Goal: Complete application form

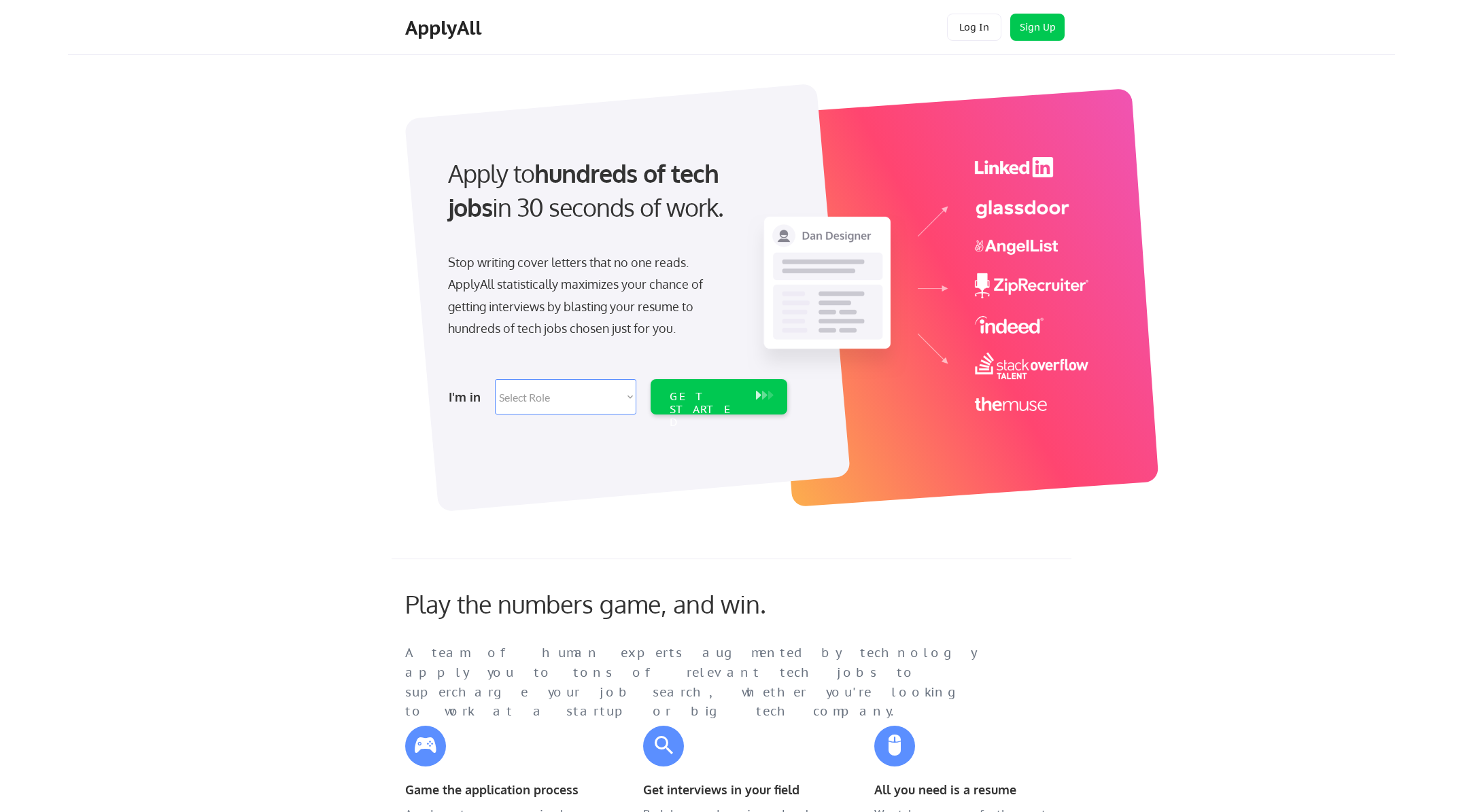
drag, startPoint x: 541, startPoint y: 398, endPoint x: 560, endPoint y: 392, distance: 19.9
click at [541, 398] on select "Select Role Software Engineering Product Management Customer Success Sales UI/U…" at bounding box center [566, 396] width 141 height 36
select select ""design""
click at [495, 379] on select "Select Role Software Engineering Product Management Customer Success Sales UI/U…" at bounding box center [566, 396] width 141 height 36
select select ""design""
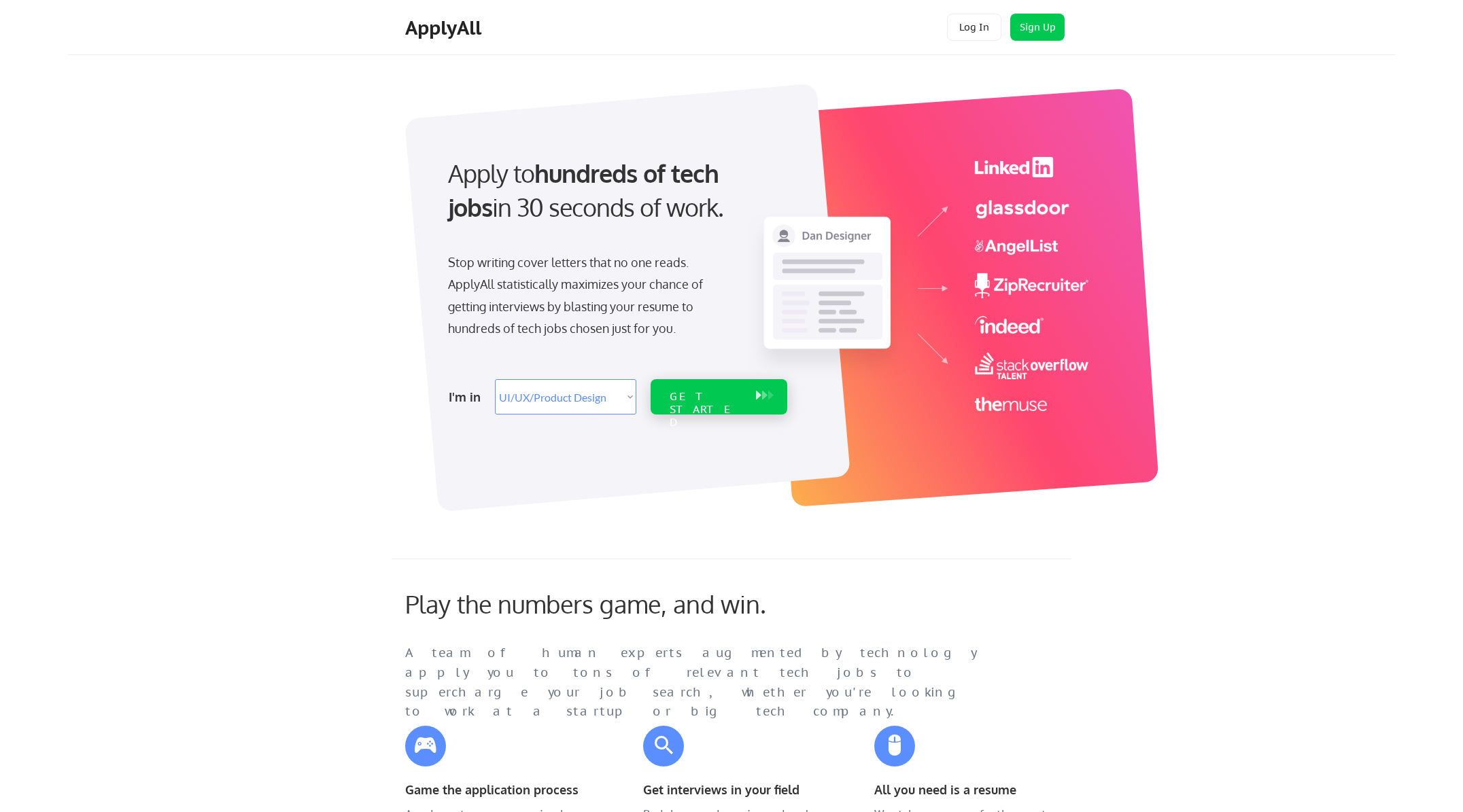
click at [719, 397] on div "GET STARTED" at bounding box center [706, 410] width 73 height 40
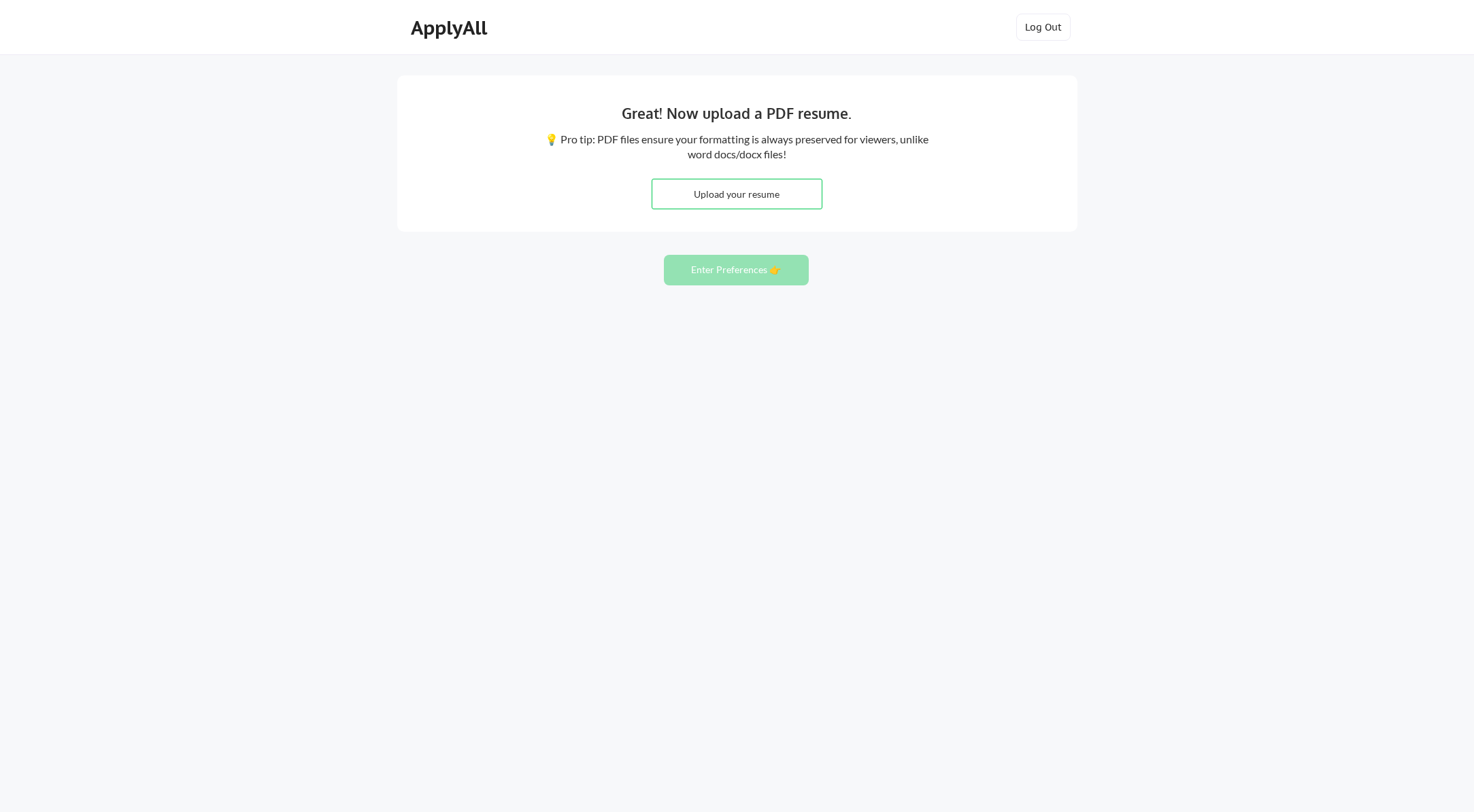
click at [746, 187] on input "file" at bounding box center [736, 194] width 169 height 29
type input "C:\fakepath\KateDanna-resume-Aug_26_2025.pdf"
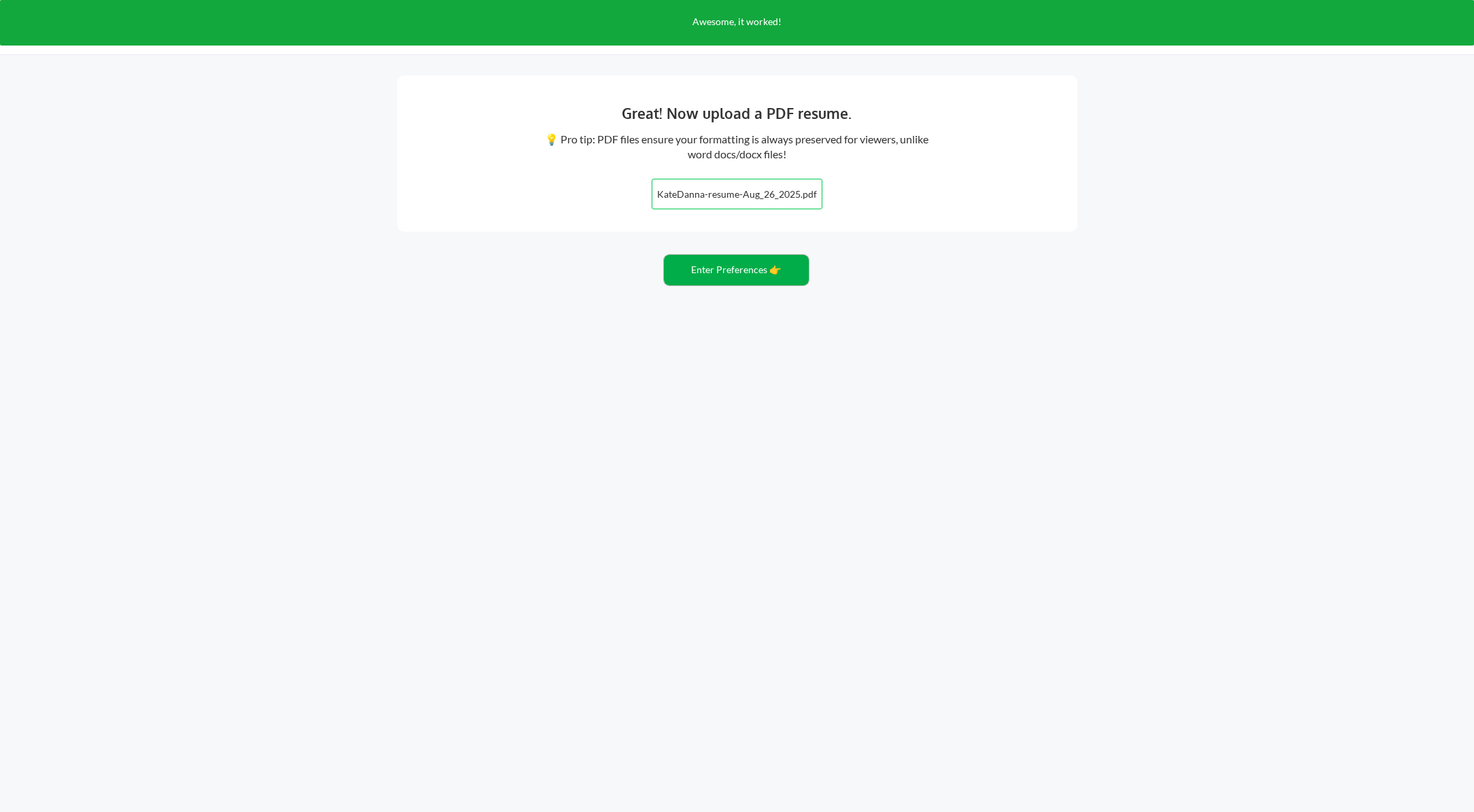
click at [721, 277] on button "Enter Preferences 👉" at bounding box center [736, 271] width 145 height 31
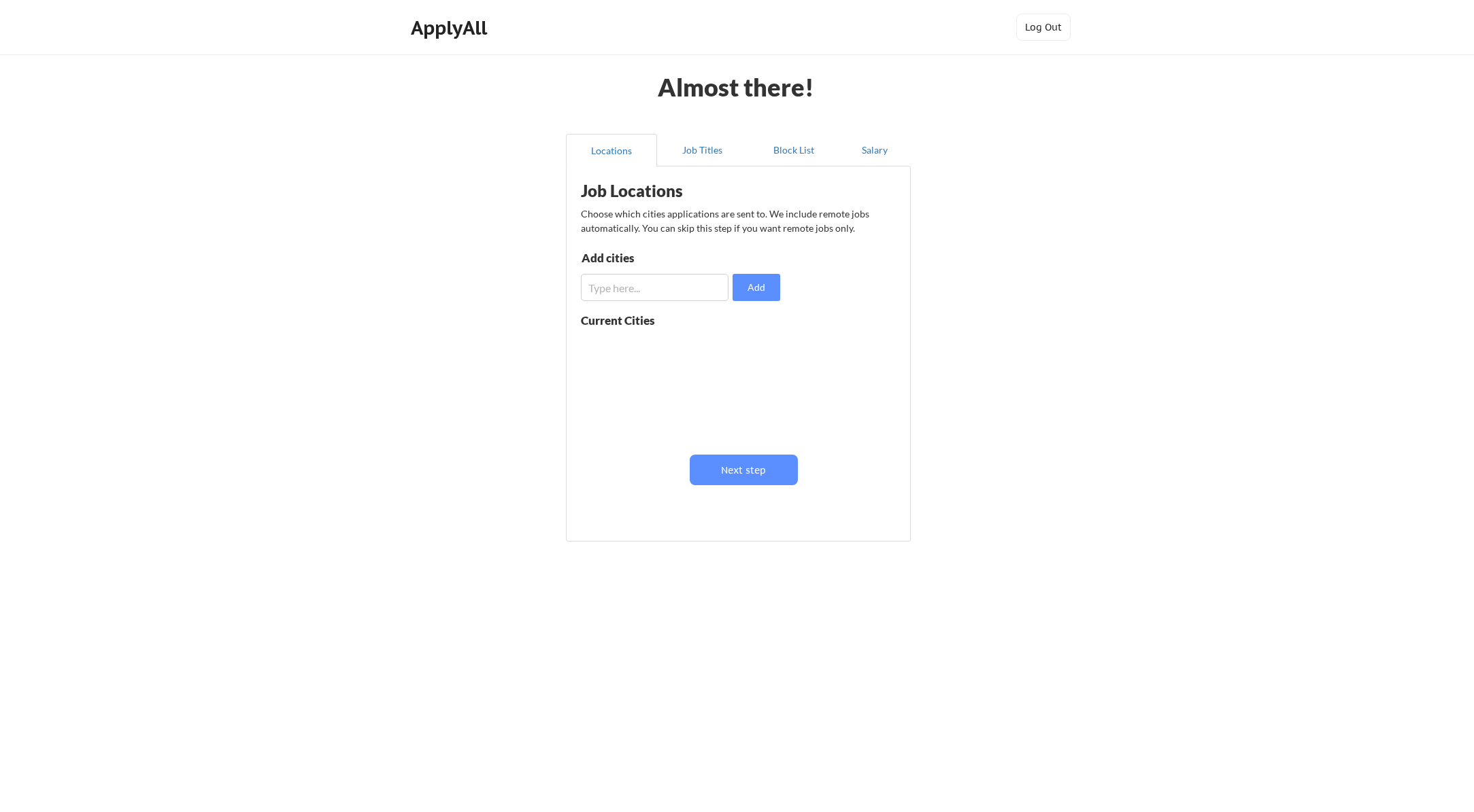
click at [643, 289] on input "input" at bounding box center [654, 287] width 148 height 27
type input "Raleigh, NC"
click at [757, 280] on button "Add" at bounding box center [755, 287] width 47 height 27
click at [709, 151] on button "Job Titles" at bounding box center [702, 151] width 91 height 33
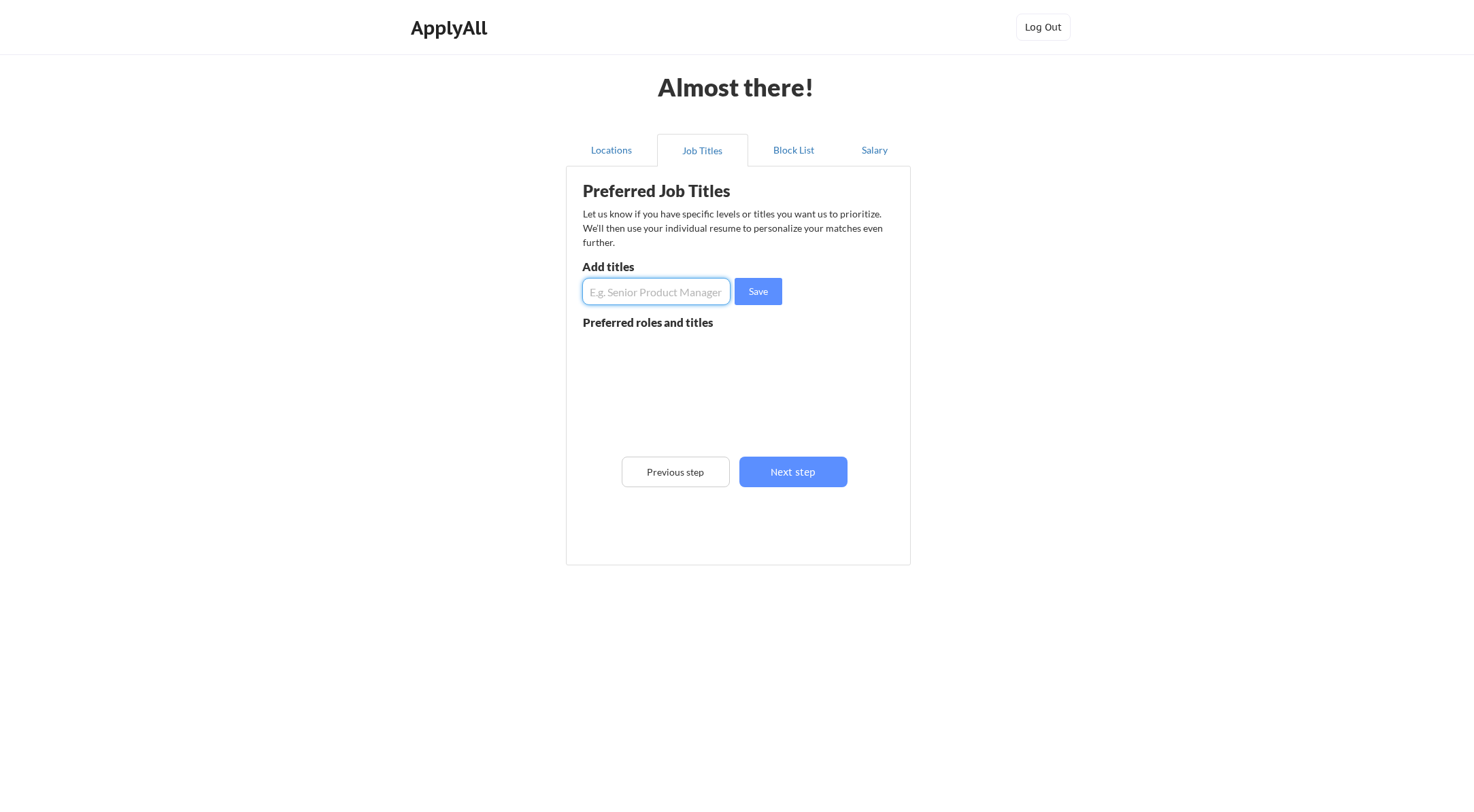
click at [687, 284] on input "input" at bounding box center [656, 292] width 148 height 27
type input "UX lead"
click at [767, 296] on button "Save" at bounding box center [757, 292] width 47 height 27
click at [621, 288] on input "input" at bounding box center [656, 292] width 148 height 27
type input "Senior UX designer"
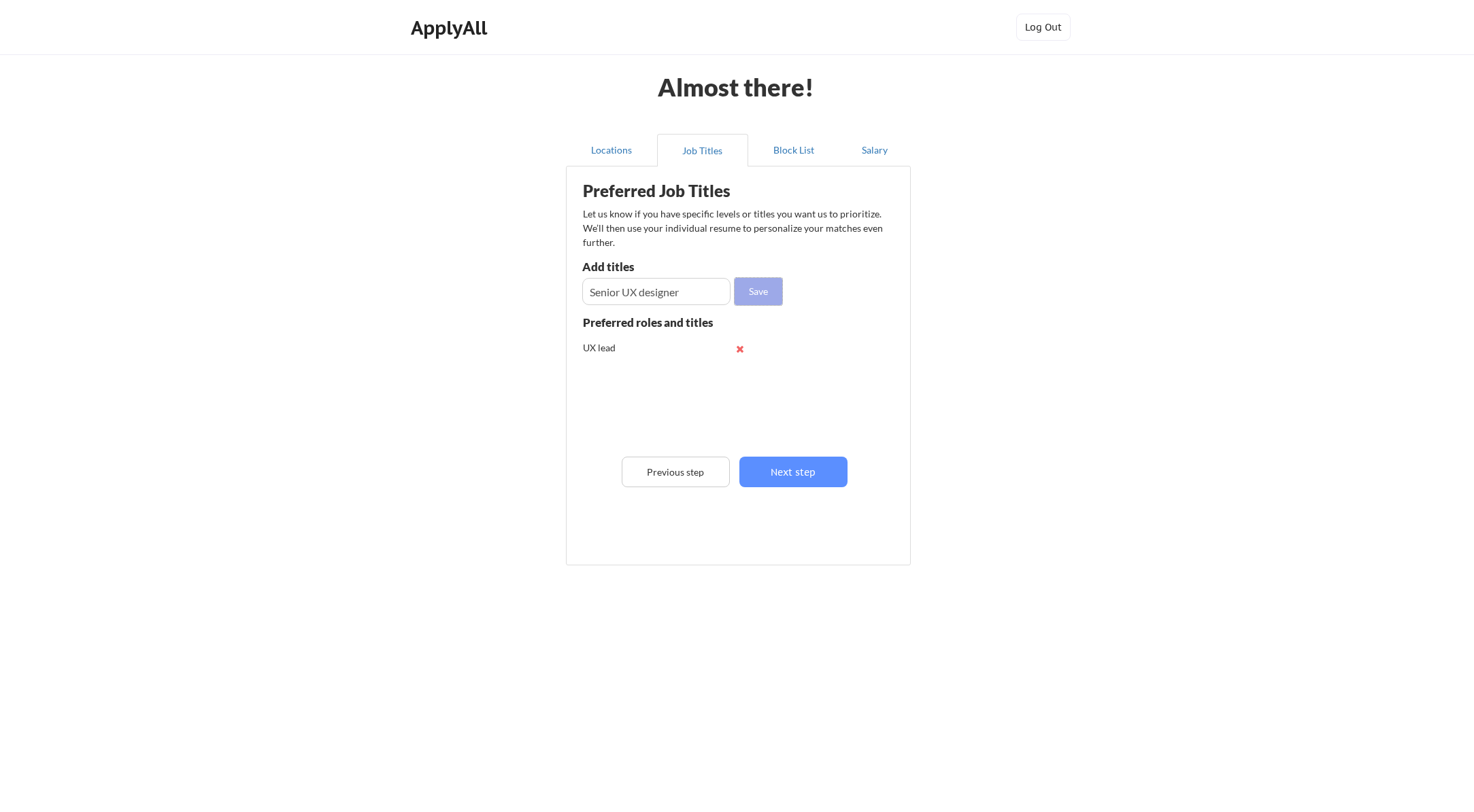
click at [756, 291] on button "Save" at bounding box center [757, 292] width 47 height 27
click at [608, 297] on input "input" at bounding box center [656, 292] width 148 height 27
type input "Product designer"
click at [766, 292] on button "Save" at bounding box center [757, 292] width 47 height 27
click at [779, 150] on button "Block List" at bounding box center [793, 151] width 91 height 33
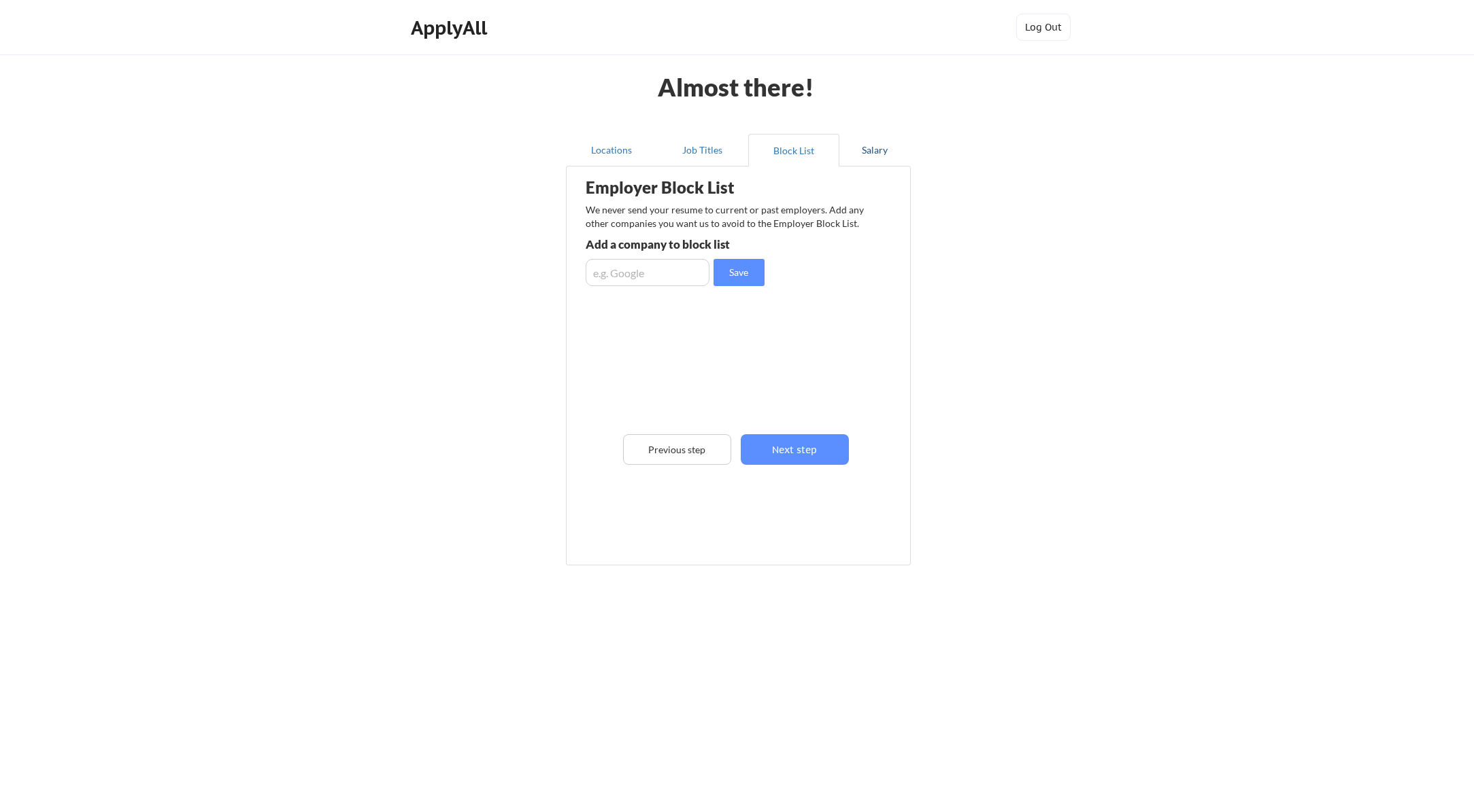
click at [866, 152] on button "Salary" at bounding box center [875, 151] width 72 height 33
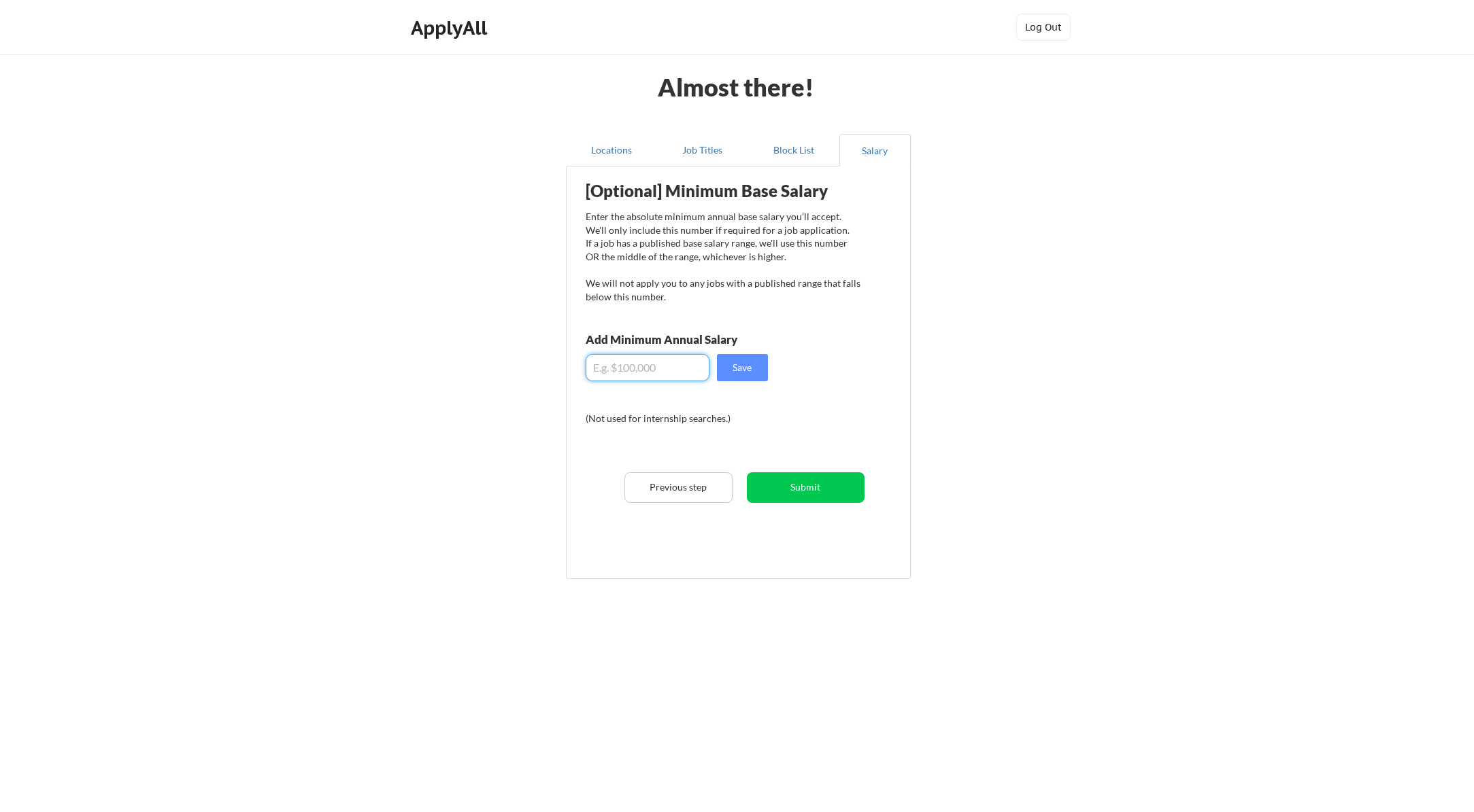
click at [622, 361] on input "input" at bounding box center [647, 367] width 124 height 27
type input "$125,000"
click at [736, 367] on button "Save" at bounding box center [742, 367] width 51 height 27
click at [781, 483] on button "Submit" at bounding box center [806, 488] width 118 height 31
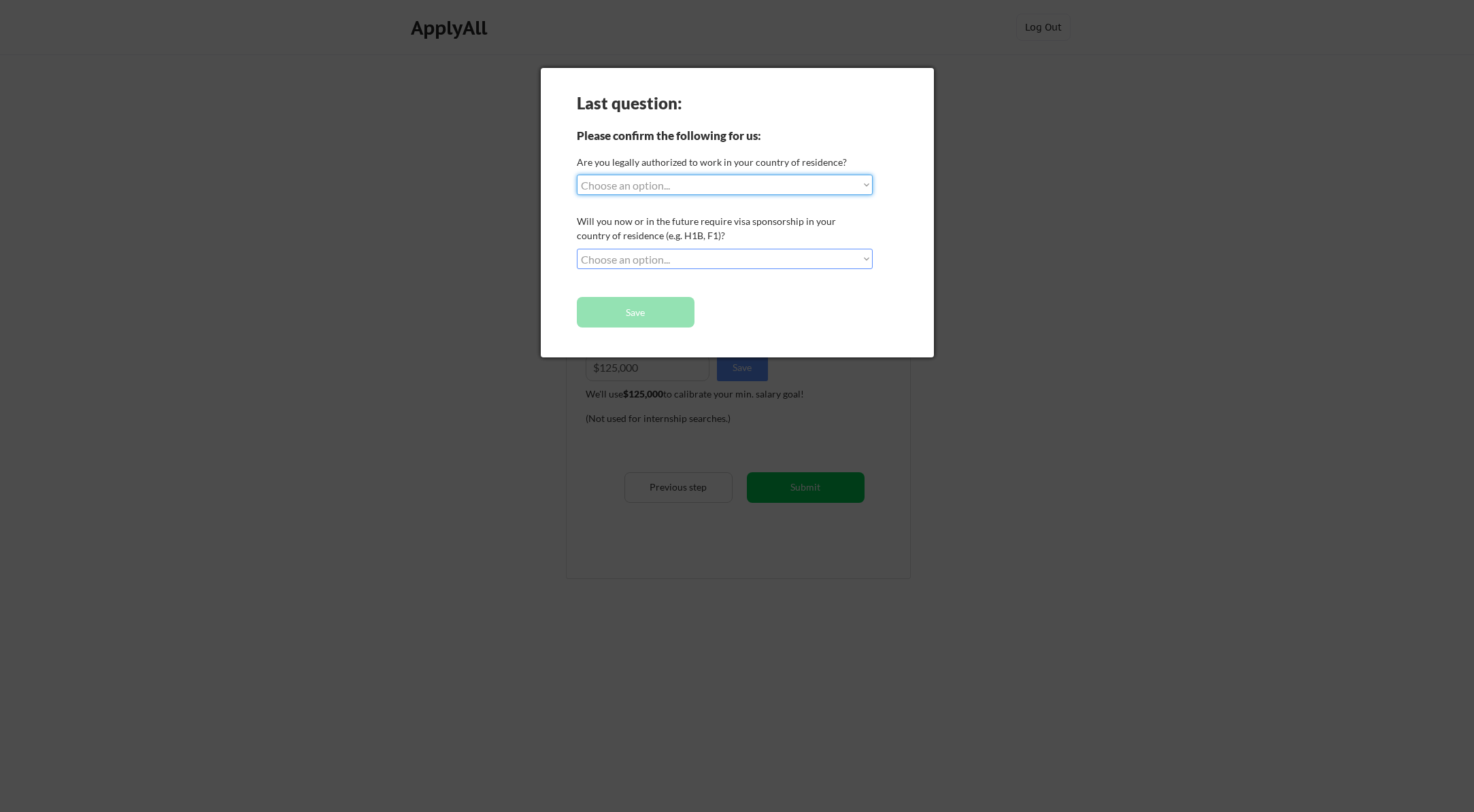
click at [691, 184] on select "Choose an option... Yes, I am a US Citizen Yes, I am a Canadian Citizen Yes, I …" at bounding box center [724, 185] width 296 height 20
select select ""yes__i_am_a_us_citizen""
click at [576, 175] on select "Choose an option... Yes, I am a US Citizen Yes, I am a Canadian Citizen Yes, I …" at bounding box center [724, 185] width 296 height 20
click at [685, 257] on select "Choose an option... No, I will not need sponsorship Yes, I will need sponsorship" at bounding box center [724, 258] width 296 height 20
select select ""no__i_will_not_need_sponsorship""
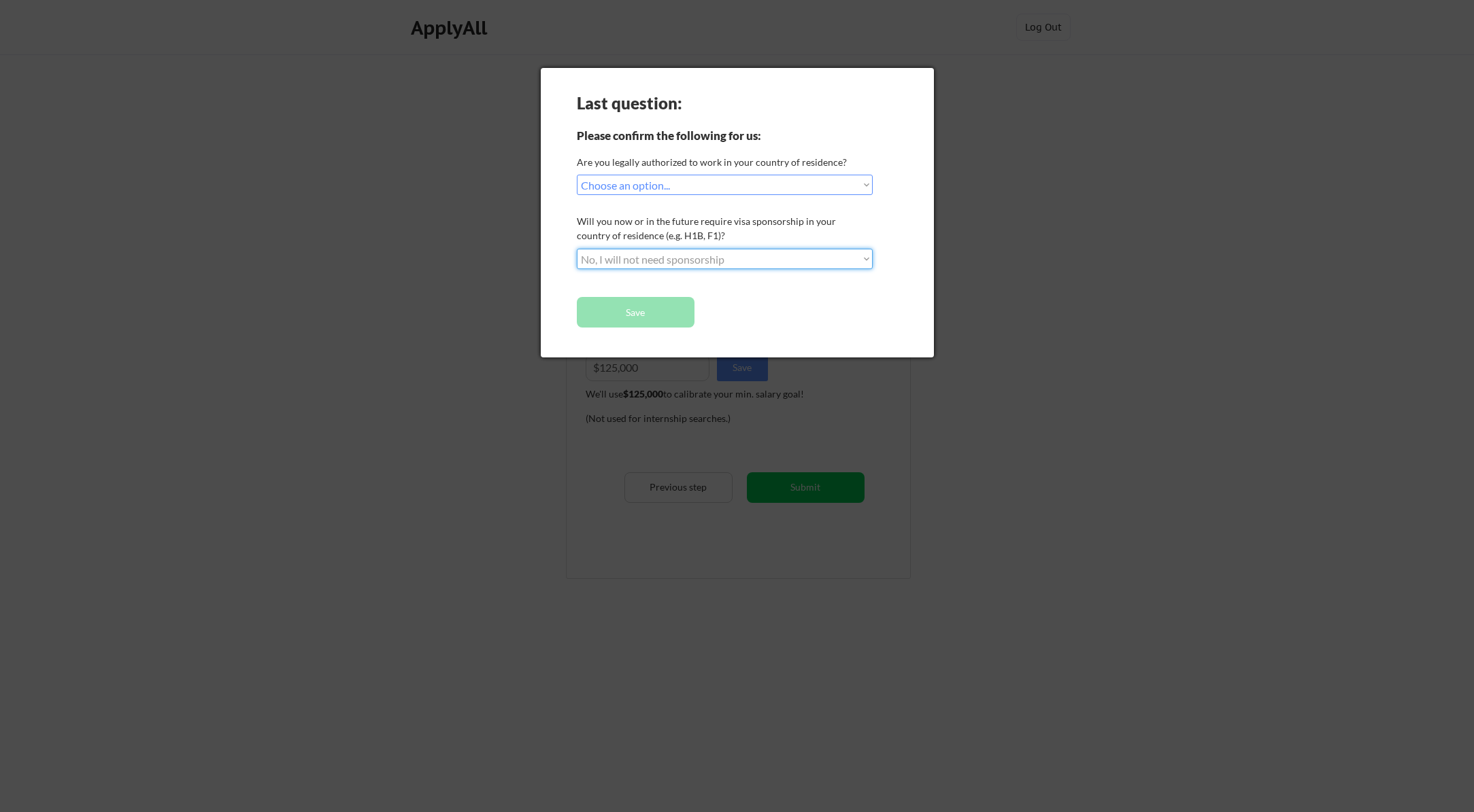
click at [576, 248] on select "Choose an option... No, I will not need sponsorship Yes, I will need sponsorship" at bounding box center [724, 258] width 296 height 20
click at [645, 308] on button "Save" at bounding box center [635, 312] width 118 height 31
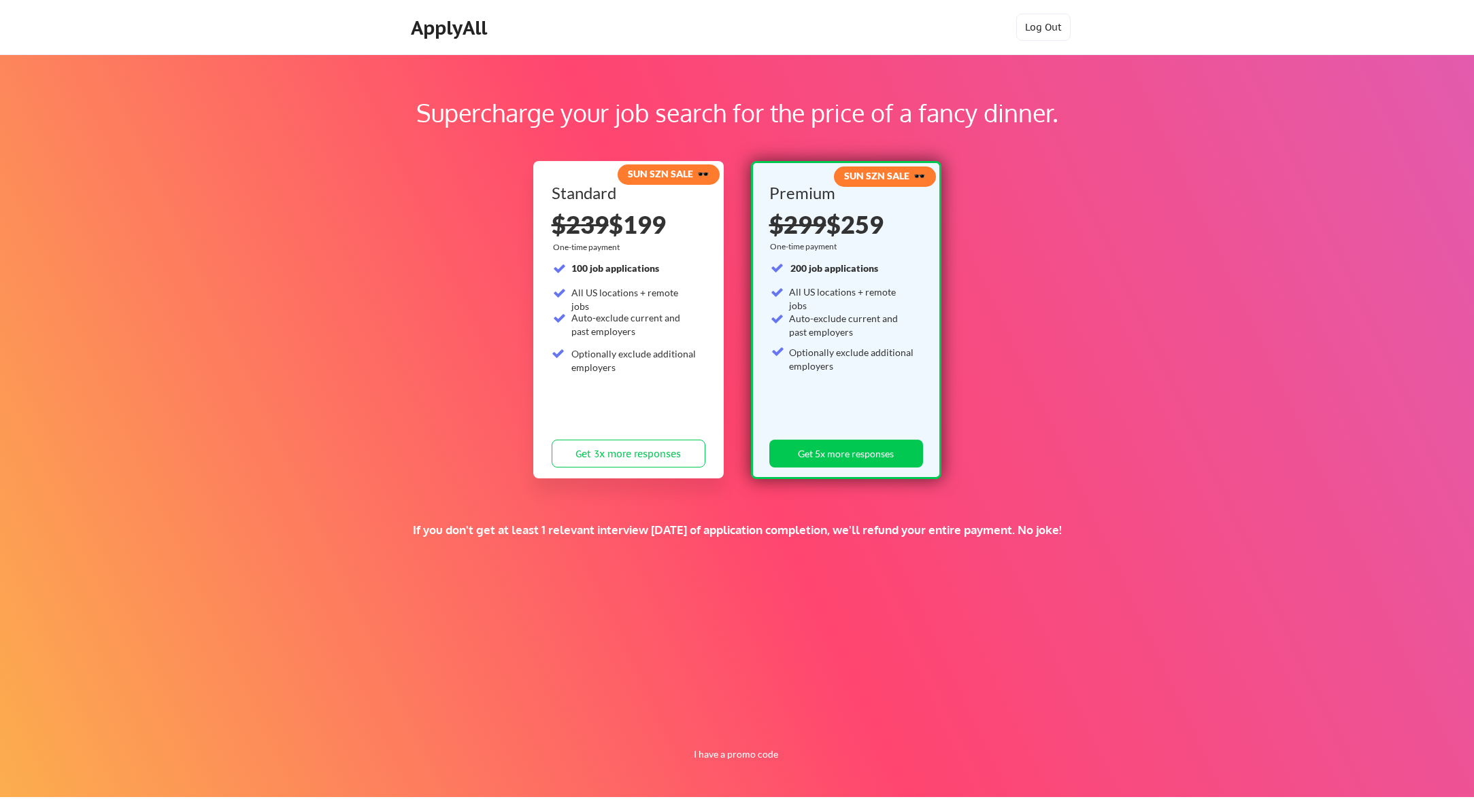
click at [461, 119] on div "Supercharge your job search for the price of a fancy dinner." at bounding box center [737, 113] width 1300 height 37
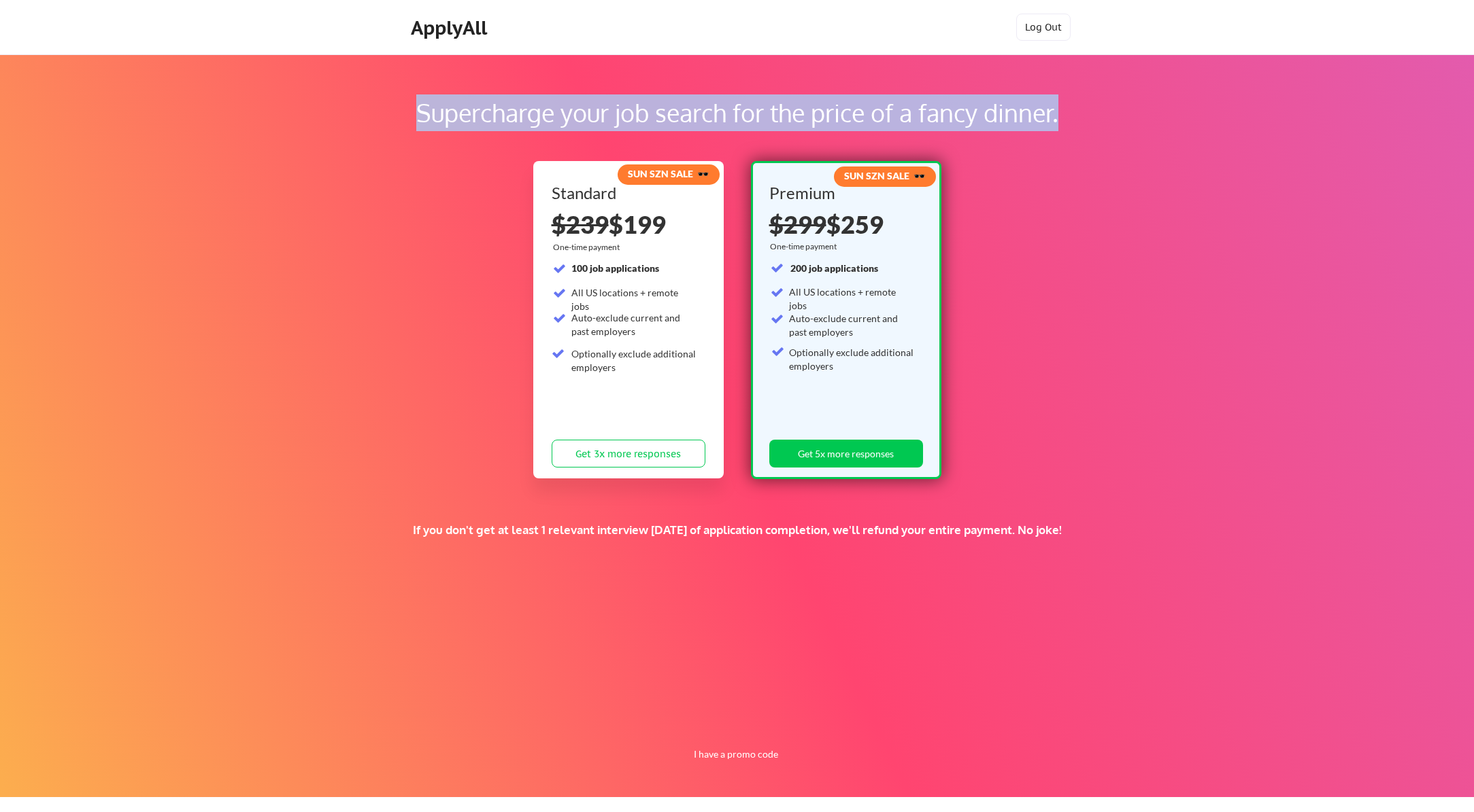
click at [461, 119] on div "Supercharge your job search for the price of a fancy dinner." at bounding box center [737, 113] width 1300 height 37
click at [786, 102] on div "Supercharge your job search for the price of a fancy dinner." at bounding box center [737, 113] width 1300 height 37
